Goal: Information Seeking & Learning: Learn about a topic

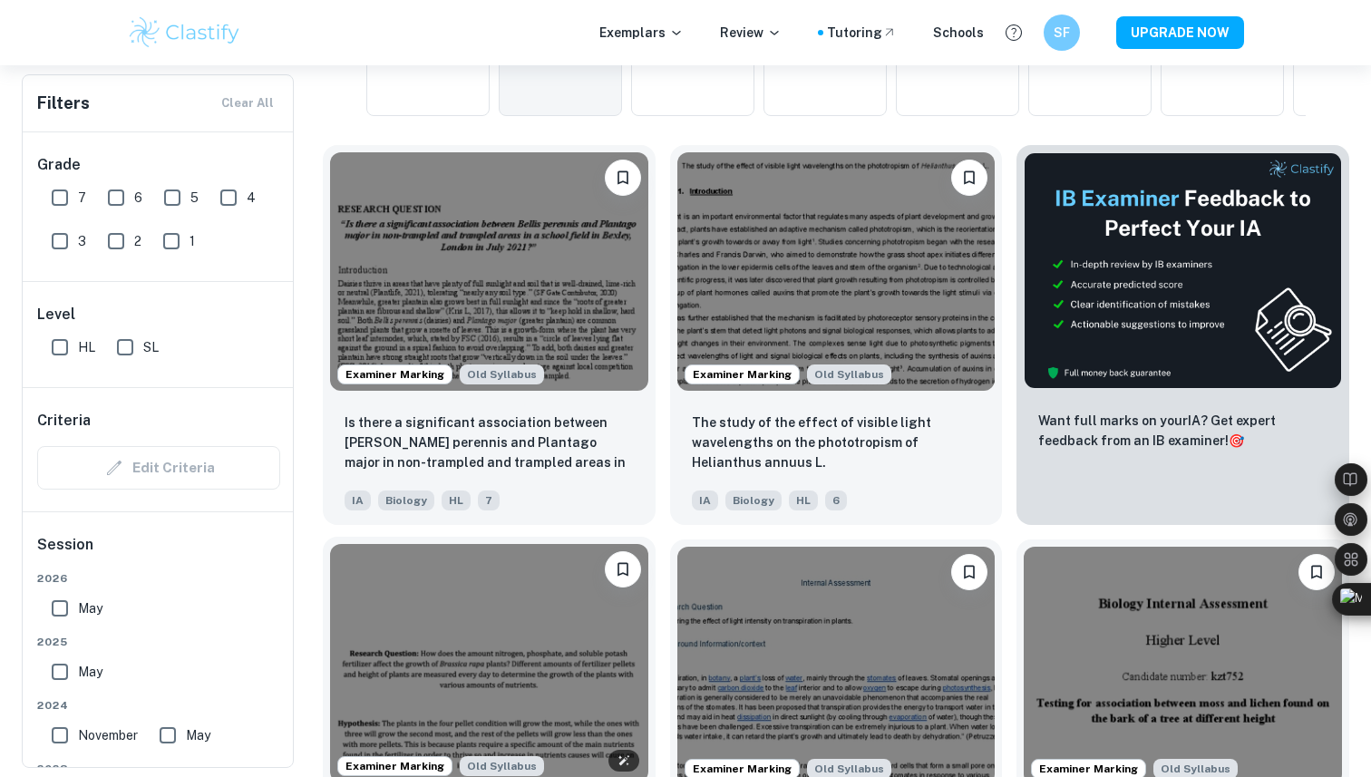
scroll to position [516, 0]
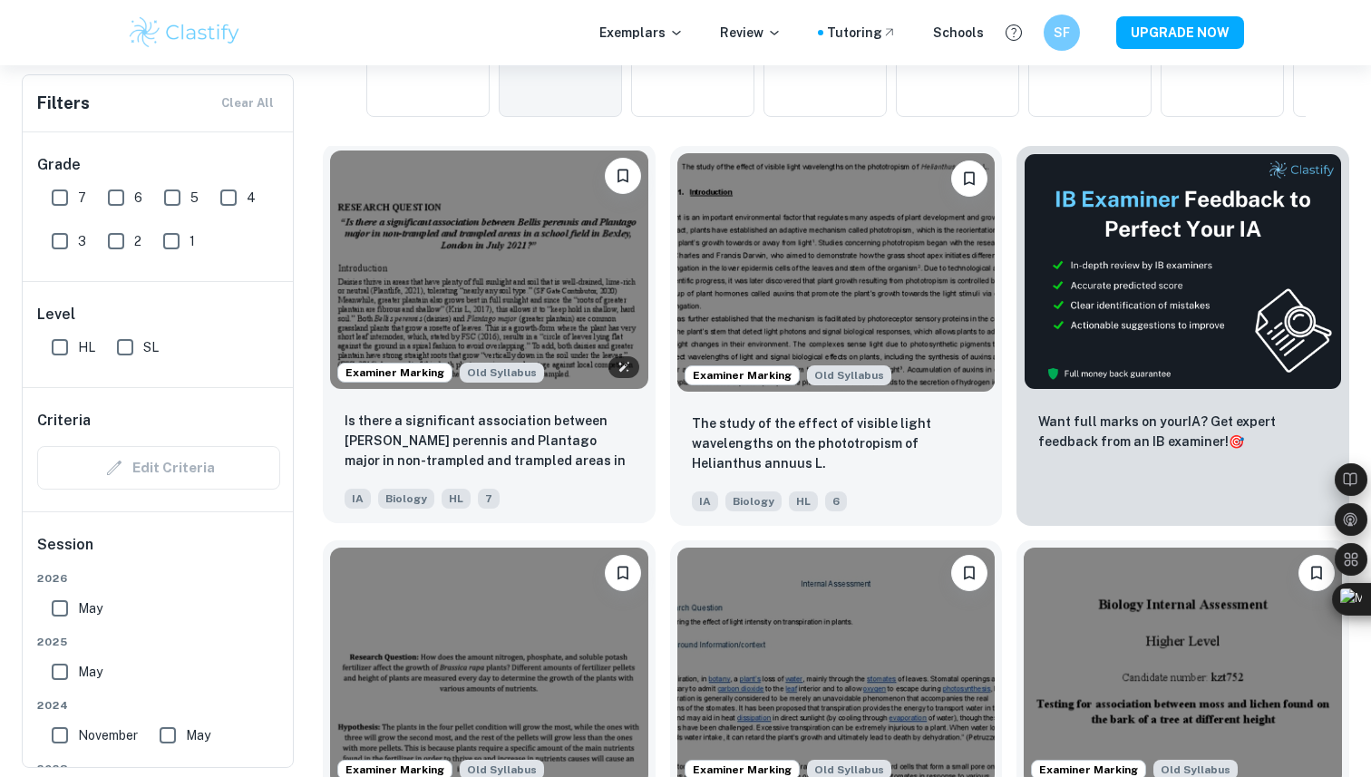
click at [550, 301] on img at bounding box center [489, 269] width 318 height 238
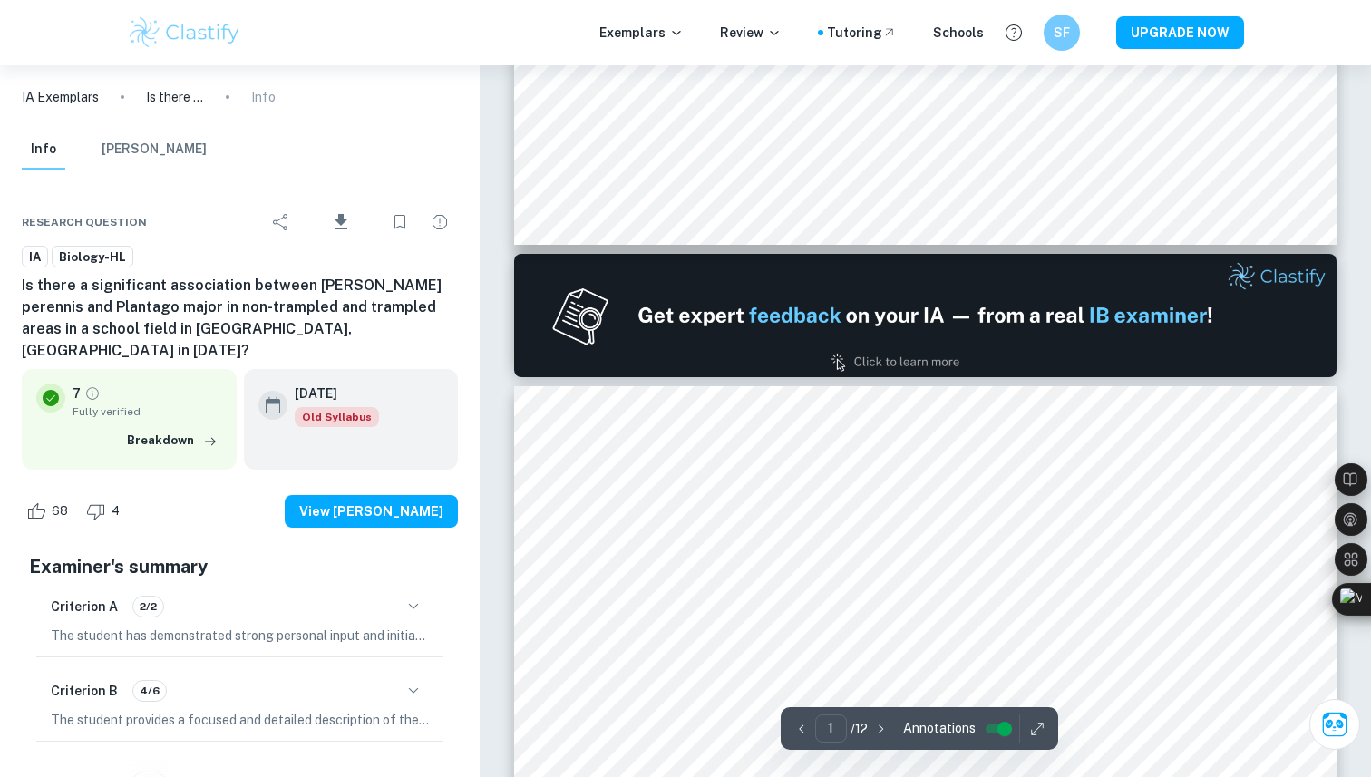
type input "2"
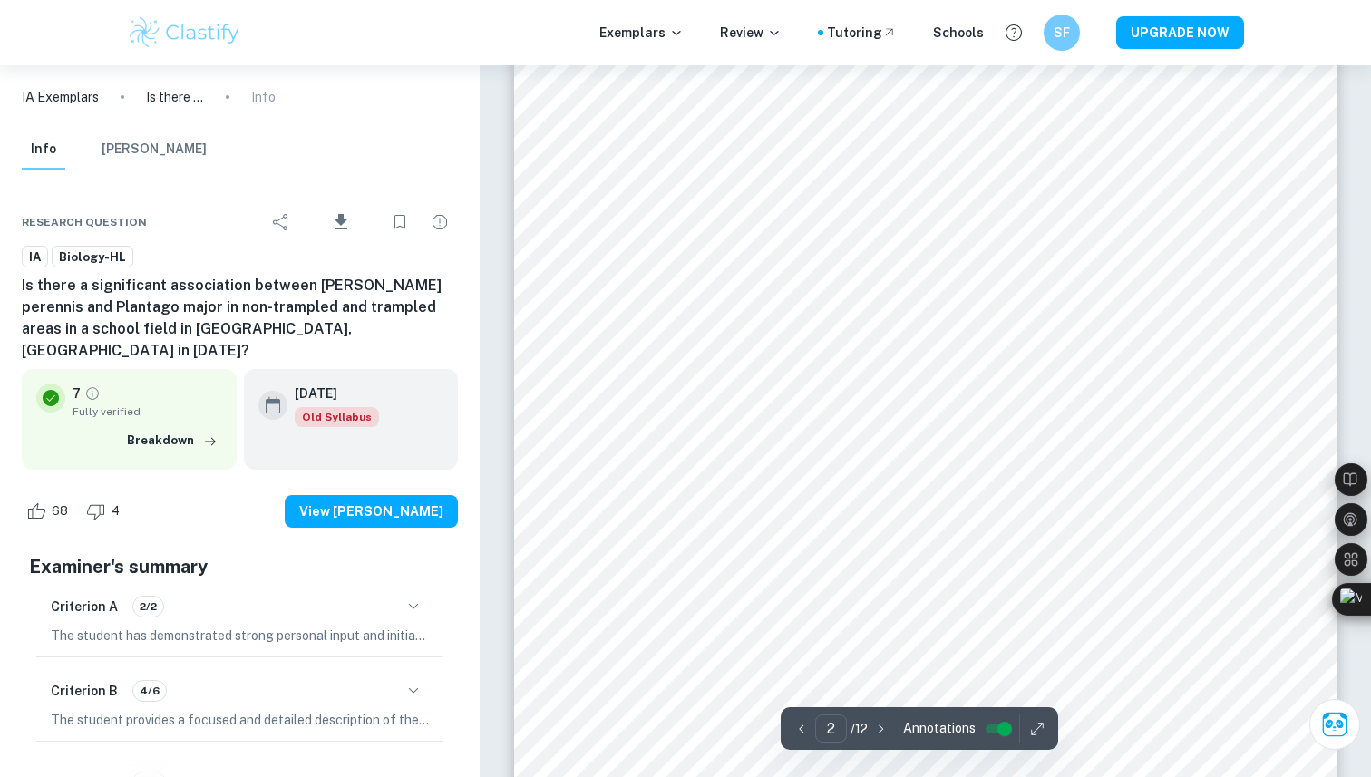
scroll to position [1417, 0]
